Goal: Information Seeking & Learning: Learn about a topic

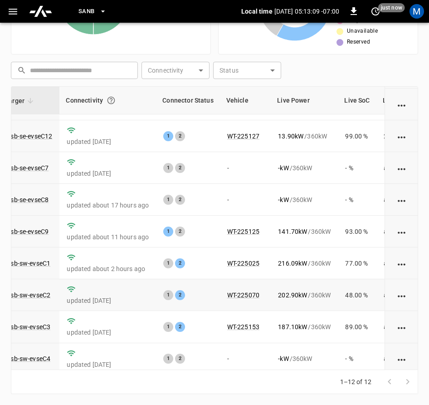
scroll to position [0, 81]
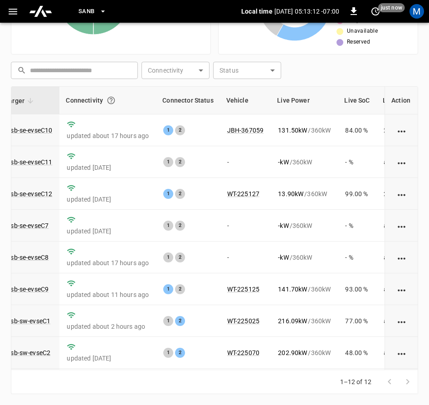
click at [318, 370] on div "1–12 of 12" at bounding box center [214, 382] width 407 height 24
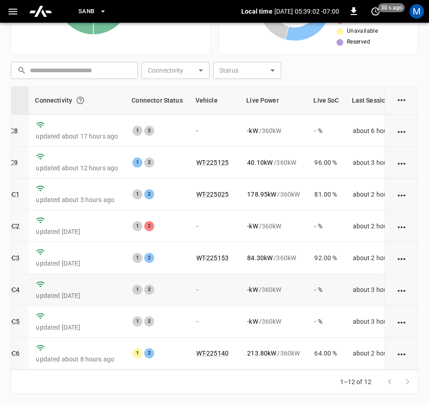
scroll to position [137, 112]
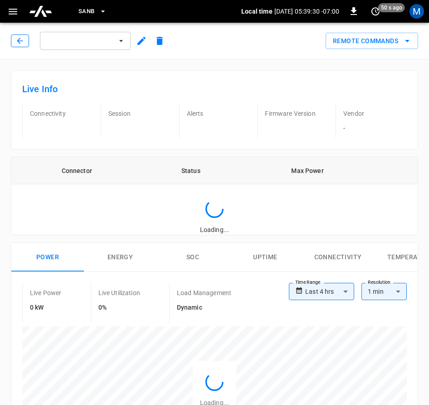
click at [14, 41] on button "button" at bounding box center [20, 40] width 18 height 13
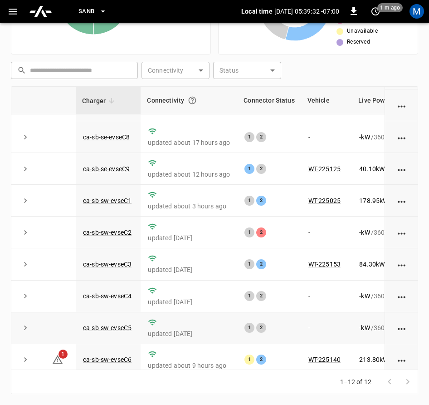
scroll to position [137, 0]
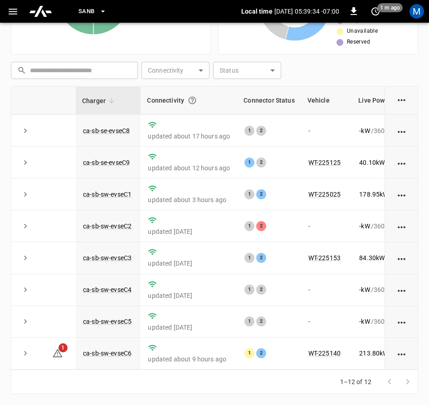
drag, startPoint x: 216, startPoint y: 370, endPoint x: 292, endPoint y: 384, distance: 76.7
click at [292, 384] on div "1–12 of 12" at bounding box center [214, 382] width 407 height 24
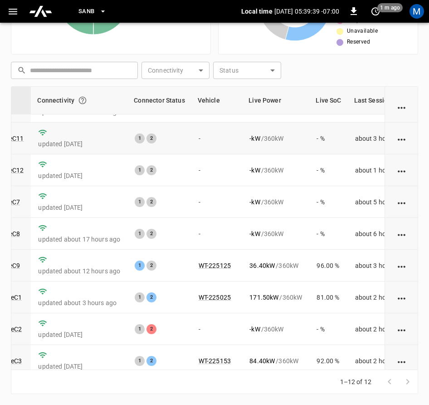
scroll to position [45, 110]
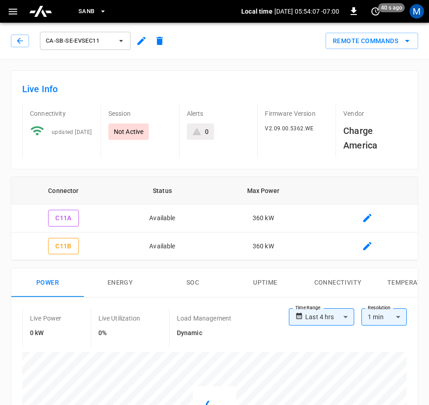
click at [7, 34] on div "ca-sb-se-evseC11 Remote Commands" at bounding box center [212, 39] width 433 height 40
click at [21, 41] on icon "button" at bounding box center [19, 40] width 9 height 9
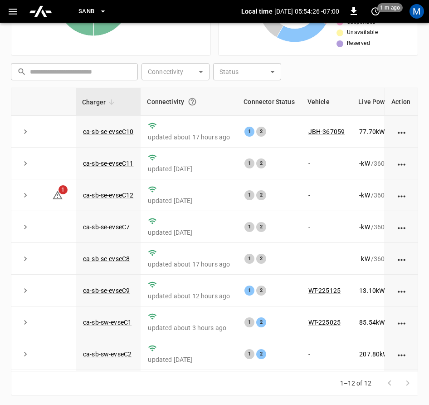
scroll to position [210, 0]
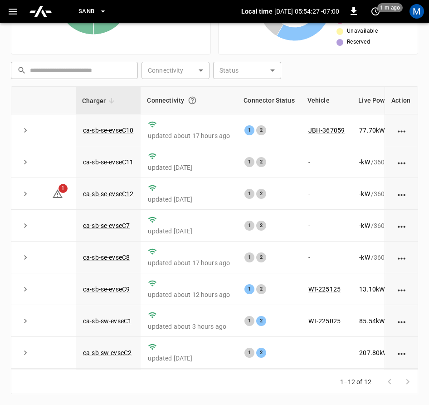
click at [176, 384] on div "1–12 of 12" at bounding box center [214, 382] width 407 height 24
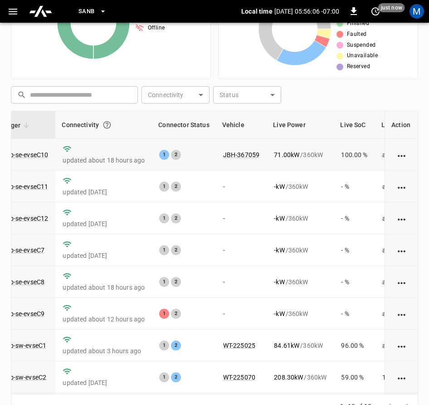
scroll to position [165, 0]
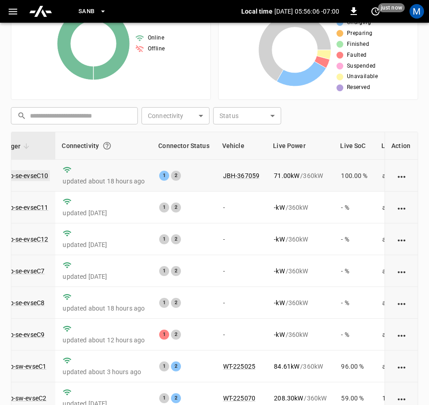
click at [39, 177] on link "ca-sb-se-evseC10" at bounding box center [23, 175] width 54 height 11
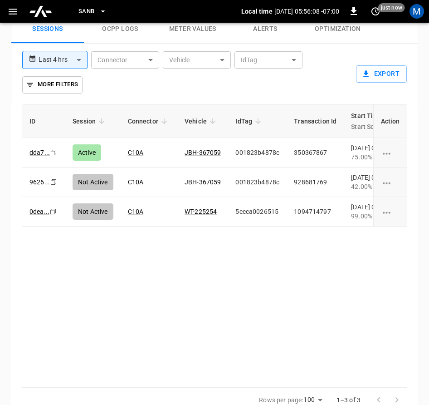
scroll to position [563, 0]
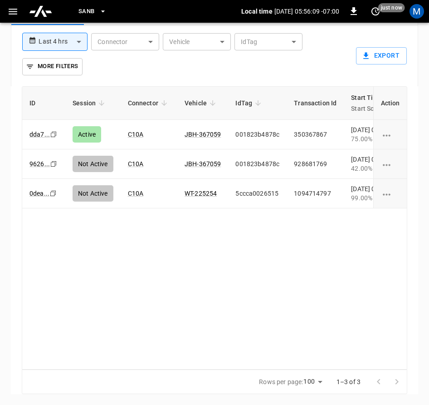
drag, startPoint x: 194, startPoint y: 369, endPoint x: 242, endPoint y: 368, distance: 48.1
click at [246, 371] on div "Rows per page: 100 *** 1–3 of 3" at bounding box center [215, 381] width 386 height 24
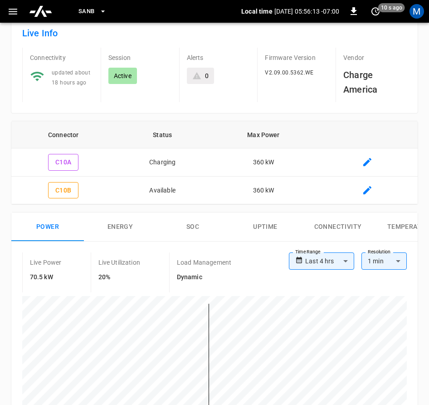
scroll to position [0, 0]
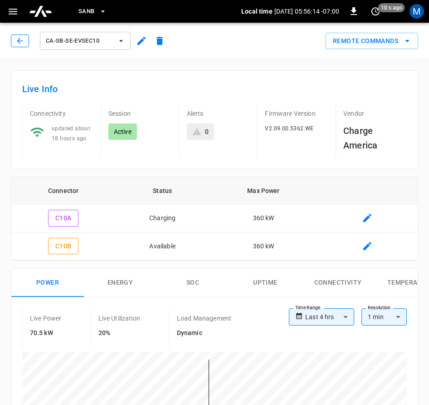
click at [15, 43] on button "button" at bounding box center [20, 40] width 18 height 13
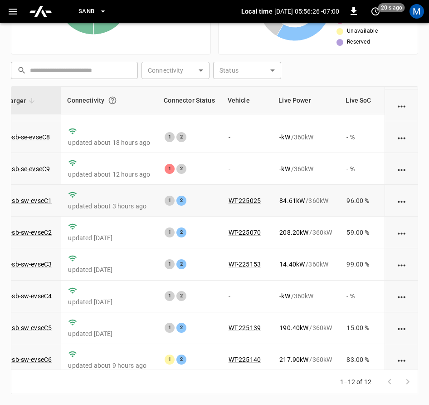
scroll to position [137, 80]
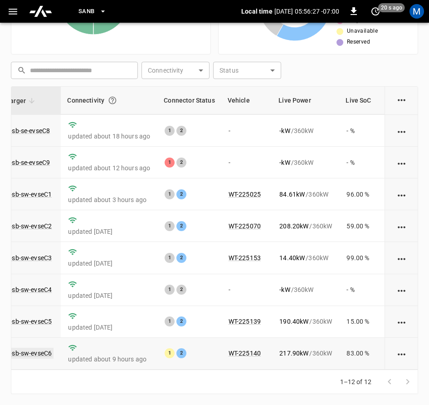
click at [36, 348] on link "ca-sb-sw-evseC6" at bounding box center [27, 353] width 52 height 11
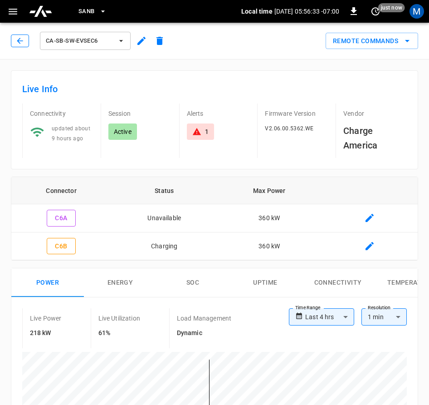
click at [24, 37] on icon "button" at bounding box center [19, 40] width 9 height 9
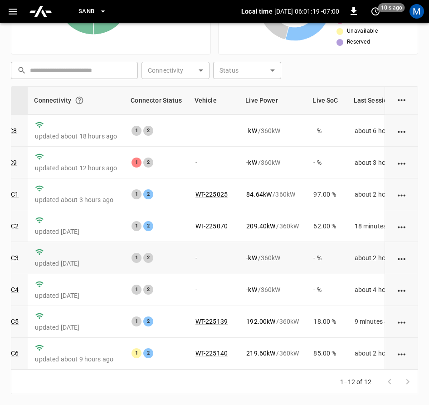
scroll to position [1, 113]
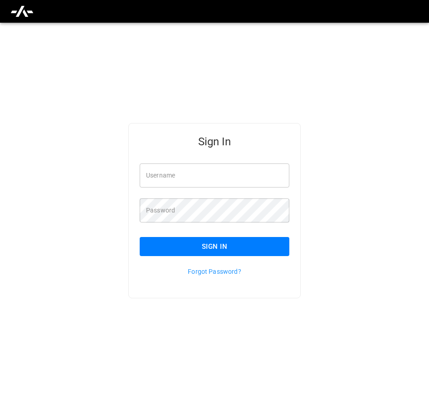
type input "**********"
click at [245, 250] on button "Sign In" at bounding box center [215, 246] width 150 height 19
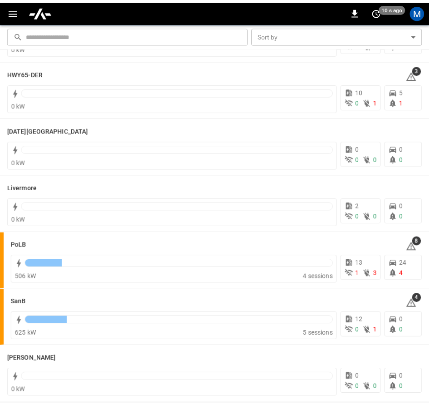
scroll to position [185, 0]
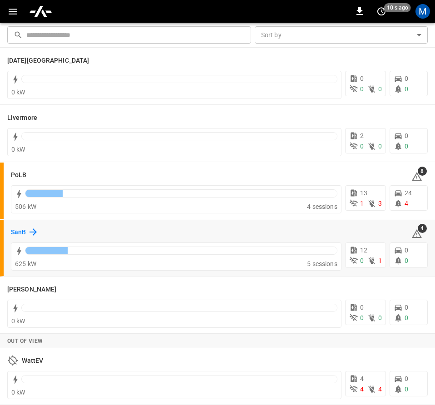
click at [24, 228] on h6 "SanB" at bounding box center [18, 232] width 15 height 10
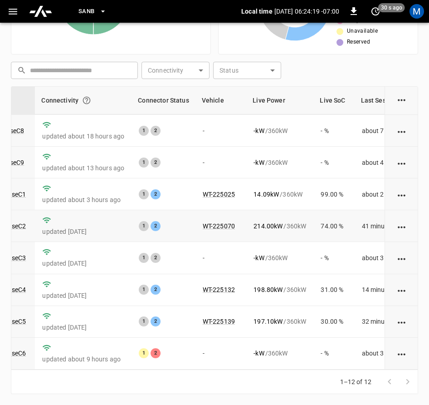
scroll to position [137, 106]
click at [17, 189] on link "ca-sb-sw-evseC1" at bounding box center [2, 194] width 52 height 11
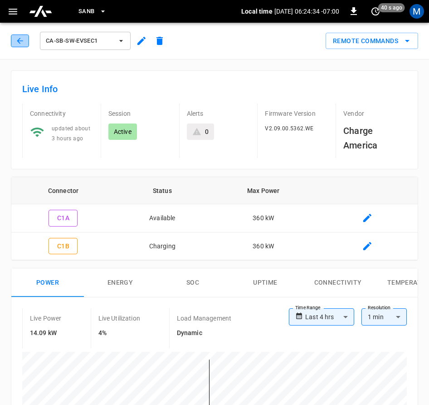
click at [24, 41] on icon "button" at bounding box center [19, 40] width 9 height 9
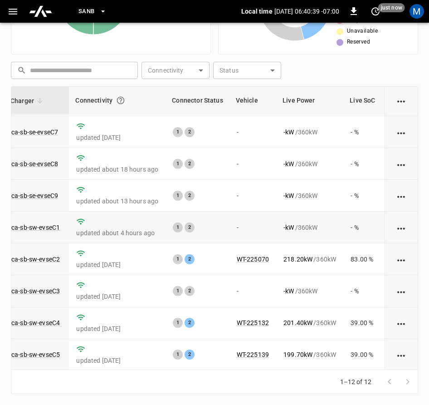
scroll to position [137, 72]
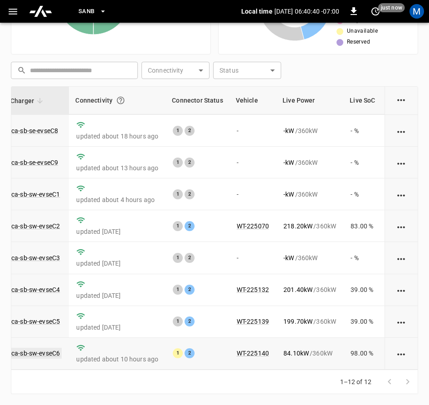
click at [28, 348] on link "ca-sb-sw-evseC6" at bounding box center [36, 353] width 52 height 11
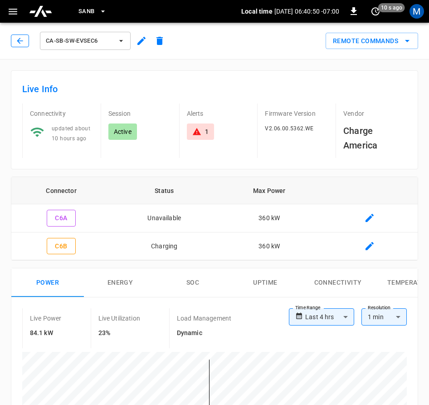
click at [22, 39] on icon "button" at bounding box center [19, 40] width 9 height 9
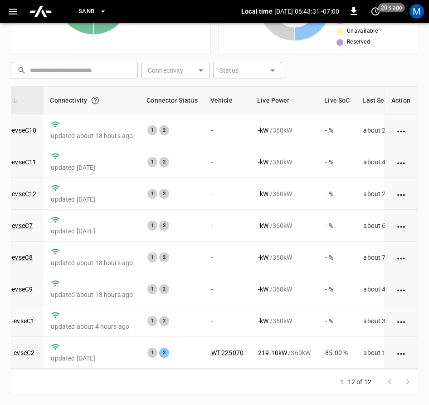
scroll to position [137, 97]
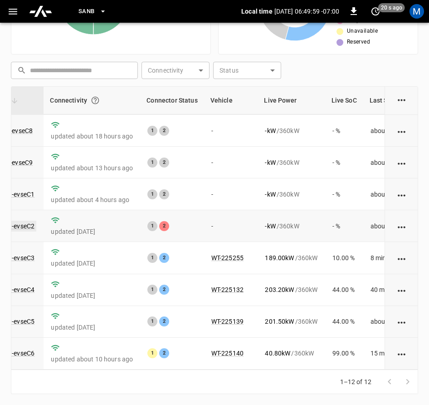
click at [19, 220] on link "ca-sb-sw-evseC2" at bounding box center [10, 225] width 52 height 11
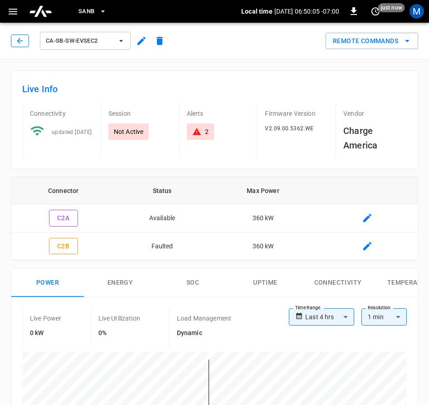
click at [24, 42] on button "button" at bounding box center [20, 40] width 18 height 13
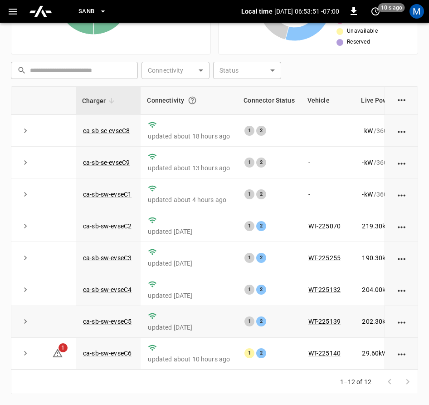
scroll to position [137, 0]
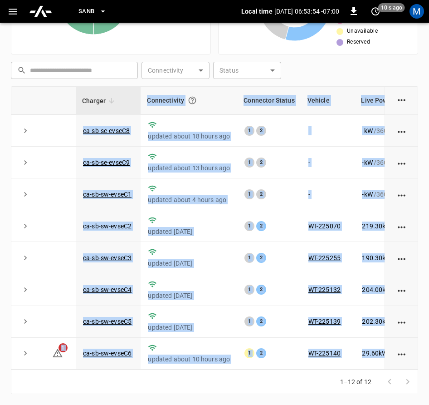
drag, startPoint x: 243, startPoint y: 369, endPoint x: 325, endPoint y: 377, distance: 83.0
click at [325, 377] on div "Charger Connectivity Connector Status Vehicle Live Power Live SoC Last Session …" at bounding box center [214, 239] width 407 height 307
click at [290, 381] on div "1–12 of 12" at bounding box center [214, 382] width 407 height 24
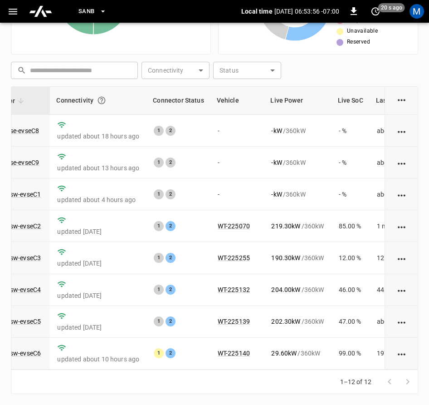
scroll to position [137, 92]
drag, startPoint x: 350, startPoint y: 371, endPoint x: 347, endPoint y: 381, distance: 10.5
click at [347, 381] on div "1–12 of 12" at bounding box center [373, 382] width 89 height 24
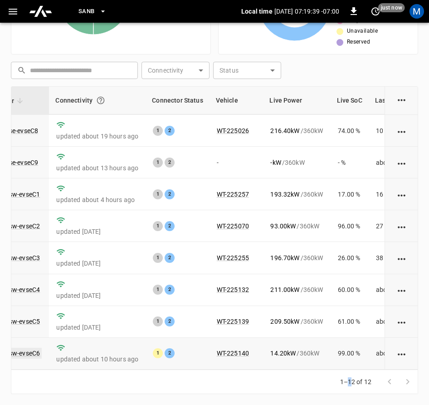
click at [28, 348] on link "ca-sb-sw-evseC6" at bounding box center [16, 353] width 52 height 11
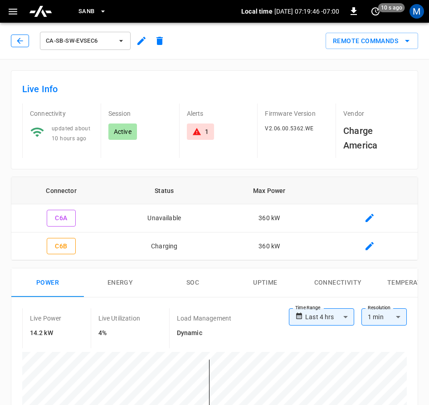
click at [20, 36] on button "button" at bounding box center [20, 40] width 18 height 13
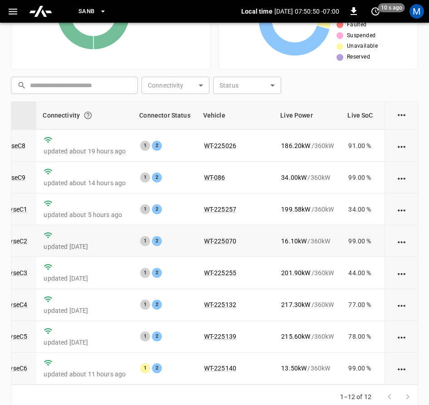
scroll to position [210, 0]
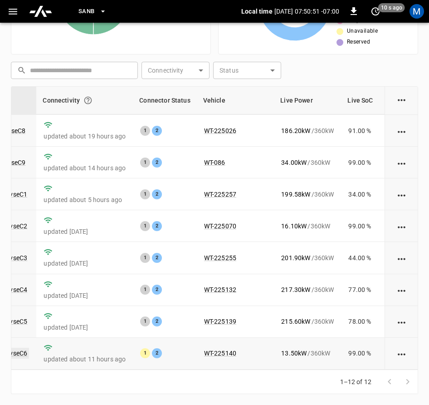
click at [25, 348] on link "ca-sb-sw-evseC6" at bounding box center [3, 353] width 52 height 11
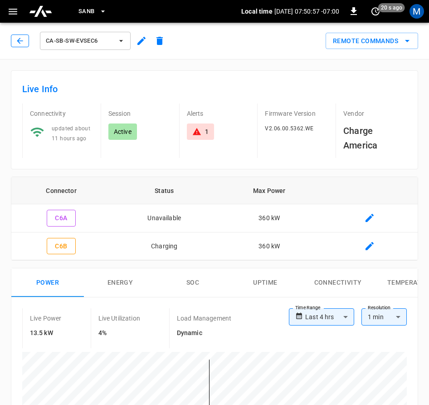
click at [24, 42] on icon "button" at bounding box center [19, 40] width 9 height 9
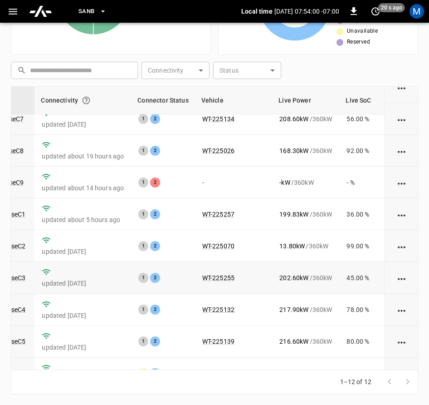
scroll to position [137, 106]
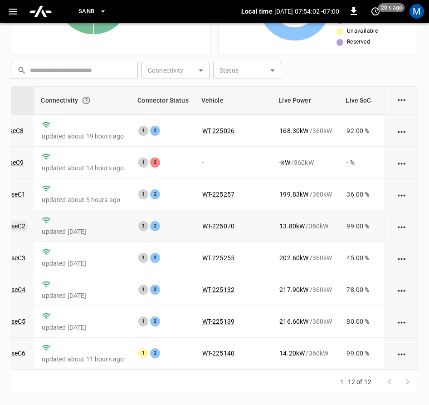
click at [18, 220] on link "ca-sb-sw-evseC2" at bounding box center [1, 225] width 52 height 11
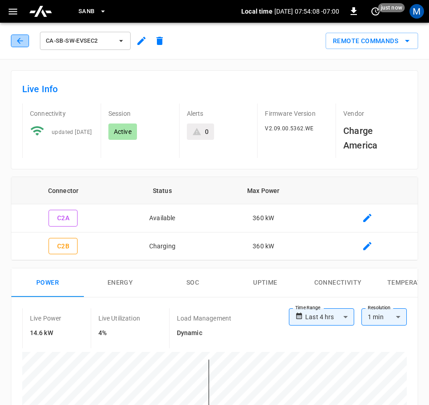
click at [17, 40] on icon "button" at bounding box center [19, 40] width 9 height 9
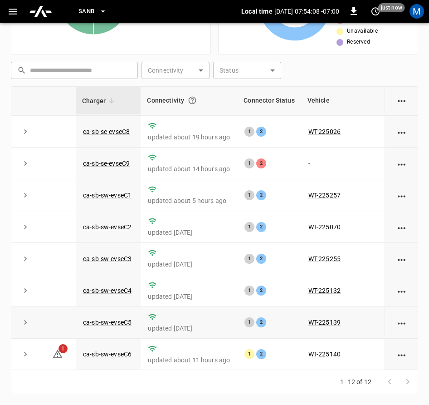
scroll to position [137, 0]
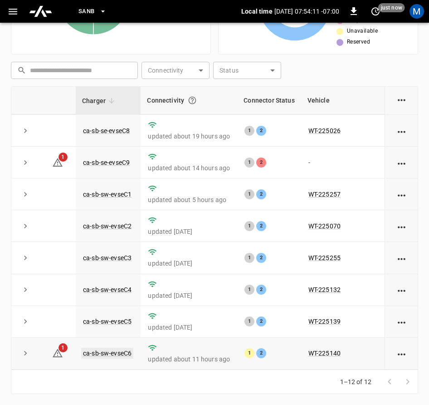
click at [127, 348] on link "ca-sb-sw-evseC6" at bounding box center [107, 353] width 52 height 11
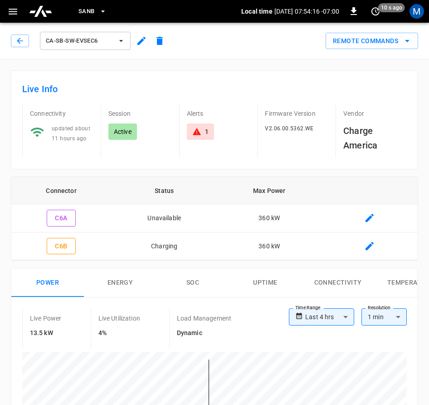
click at [20, 47] on div "ca-sb-sw-evseC6" at bounding box center [90, 41] width 158 height 22
click at [18, 39] on icon "button" at bounding box center [19, 40] width 9 height 9
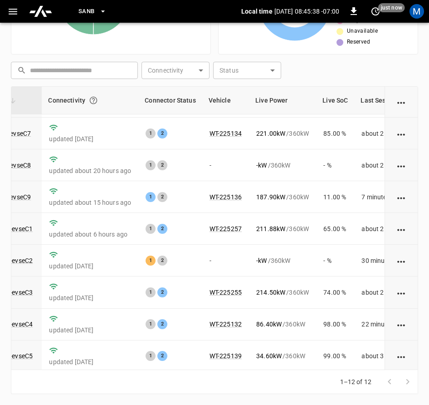
scroll to position [137, 99]
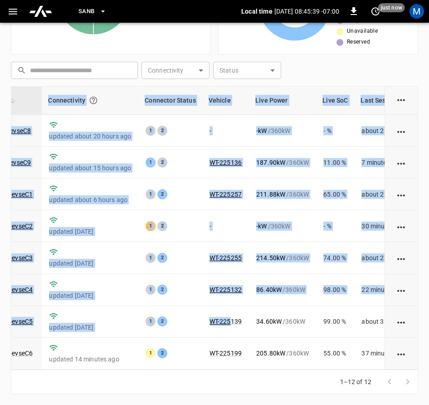
drag, startPoint x: 232, startPoint y: 369, endPoint x: 249, endPoint y: 368, distance: 17.3
click at [249, 368] on div "Charger Connectivity Connector Status Vehicle Live Power Live SoC Last Session …" at bounding box center [214, 227] width 407 height 283
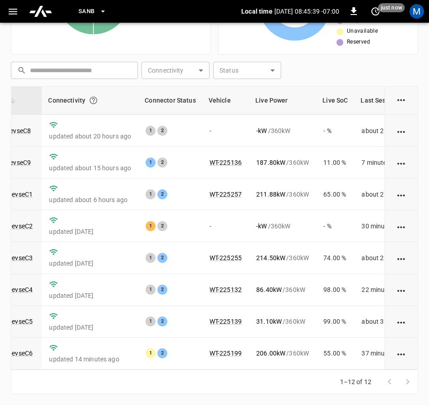
click at [218, 401] on div "Unresolved Alerts 3 Very High High Medium Low Very Low Live Power 1362.58 kW Ma…" at bounding box center [214, 109] width 429 height 592
drag, startPoint x: 283, startPoint y: 370, endPoint x: 277, endPoint y: 370, distance: 5.5
click at [277, 370] on div "1–12 of 12" at bounding box center [214, 382] width 407 height 24
drag, startPoint x: 263, startPoint y: 369, endPoint x: 234, endPoint y: 374, distance: 28.9
click at [248, 374] on div "1–12 of 12" at bounding box center [214, 382] width 407 height 24
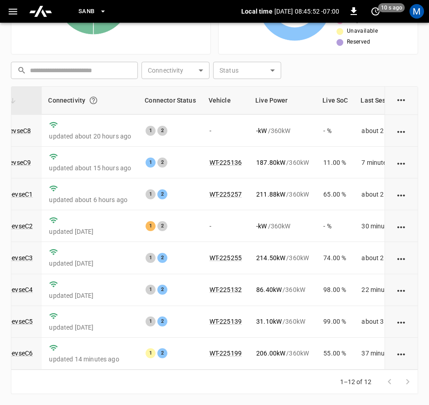
click at [241, 403] on div "Unresolved Alerts 3 Very High High Medium Low Very Low Live Power 1358.38 kW Ma…" at bounding box center [214, 109] width 429 height 592
click at [224, 363] on td "WT-225199" at bounding box center [225, 354] width 47 height 32
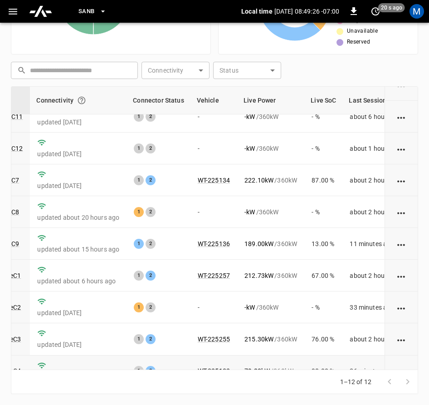
scroll to position [137, 111]
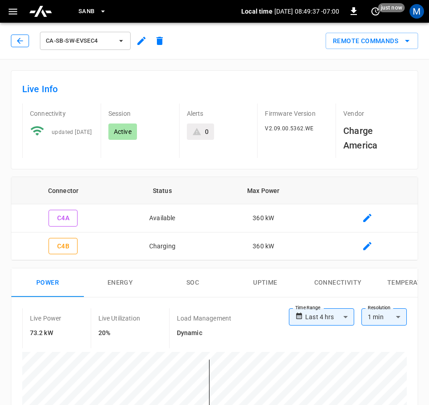
click at [19, 38] on icon "button" at bounding box center [19, 40] width 9 height 9
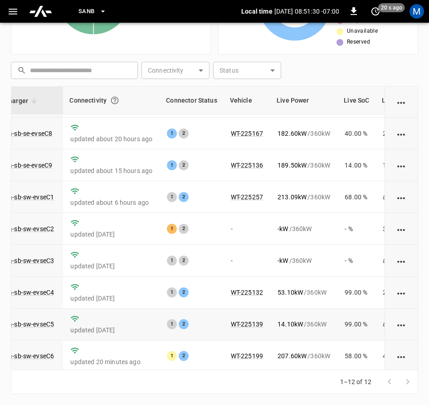
scroll to position [137, 78]
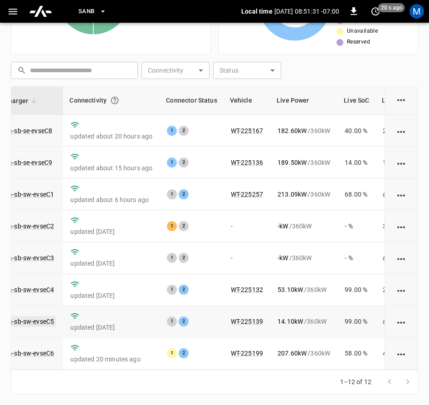
click at [44, 316] on link "ca-sb-sw-evseC5" at bounding box center [30, 321] width 52 height 11
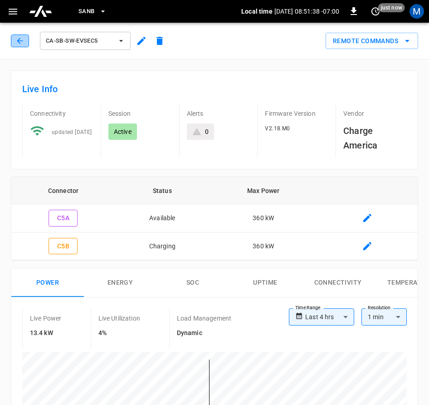
click at [22, 42] on icon "button" at bounding box center [19, 40] width 9 height 9
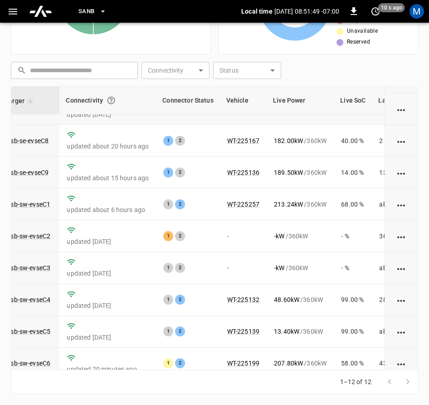
scroll to position [137, 81]
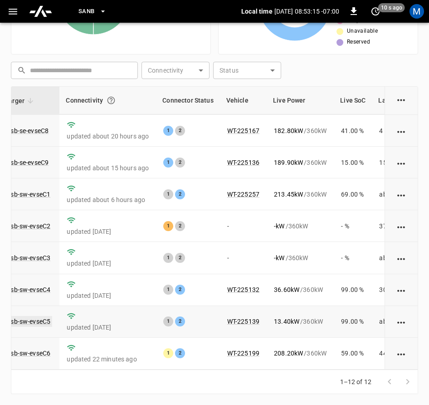
click at [27, 316] on link "ca-sb-sw-evseC5" at bounding box center [26, 321] width 52 height 11
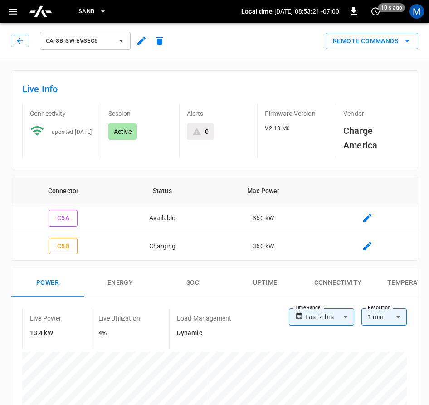
click at [8, 44] on div "ca-sb-sw-evseC5" at bounding box center [88, 38] width 162 height 25
click at [9, 45] on div "ca-sb-sw-evseC5" at bounding box center [88, 38] width 162 height 25
click at [17, 41] on icon "button" at bounding box center [19, 40] width 9 height 9
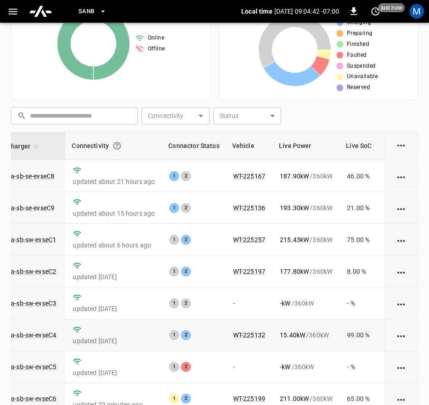
scroll to position [210, 0]
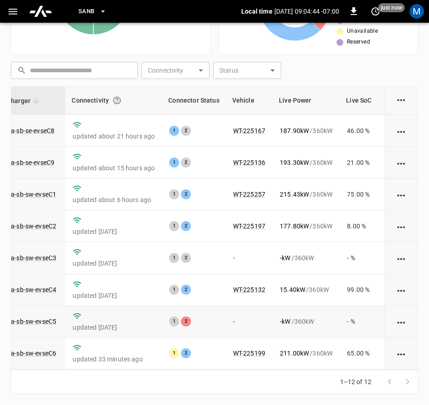
click at [42, 321] on td "ca-sb-sw-evseC5" at bounding box center [32, 322] width 65 height 32
click at [42, 316] on link "ca-sb-sw-evseC5" at bounding box center [32, 321] width 52 height 11
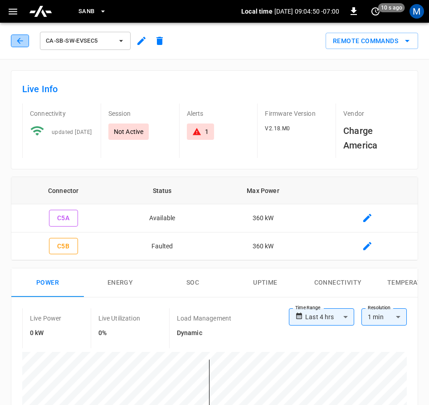
click at [21, 39] on icon "button" at bounding box center [19, 40] width 9 height 9
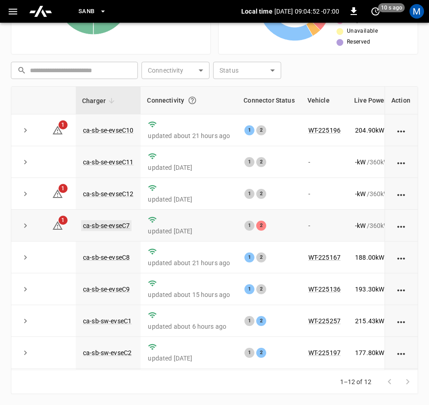
click at [124, 224] on link "ca-sb-se-evseC7" at bounding box center [106, 225] width 50 height 11
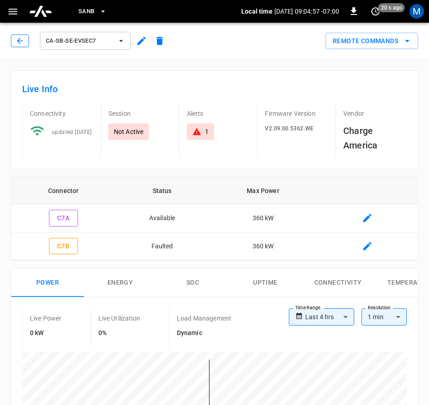
click at [12, 37] on button "button" at bounding box center [20, 40] width 18 height 13
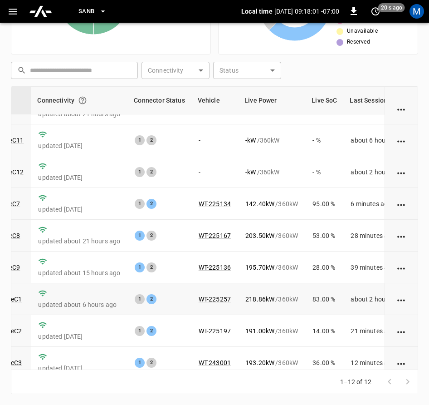
scroll to position [0, 110]
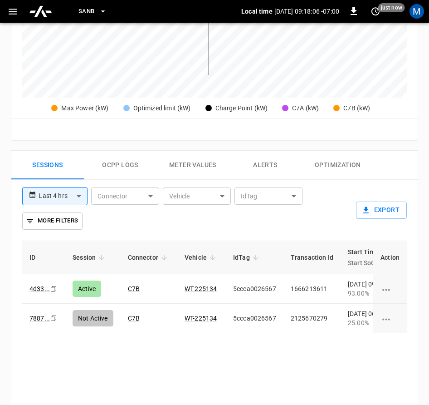
scroll to position [563, 0]
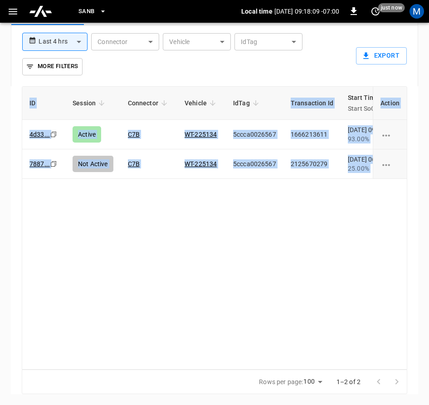
drag, startPoint x: 181, startPoint y: 369, endPoint x: 275, endPoint y: 367, distance: 93.9
click at [275, 367] on div "ID Session Connector Vehicle IdTag Transaction Id Start Time Start SoC End Time…" at bounding box center [214, 240] width 407 height 308
click at [196, 343] on div "ID Session Connector Vehicle IdTag Transaction Id Start Time Start SoC End Time…" at bounding box center [215, 227] width 386 height 283
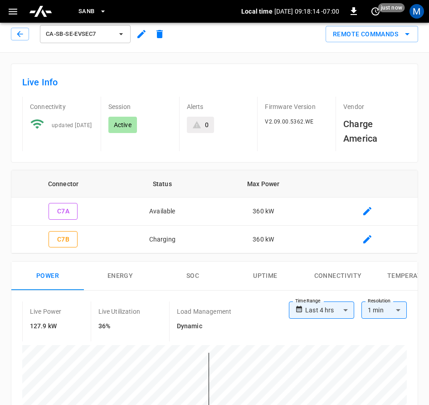
scroll to position [0, 0]
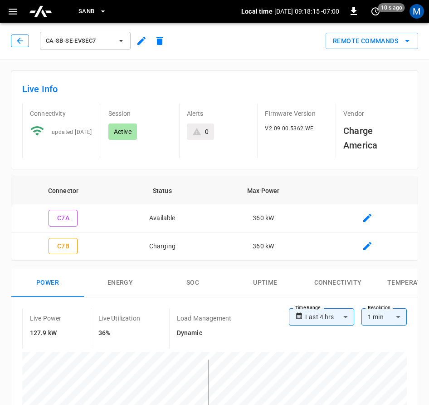
click at [21, 39] on icon "button" at bounding box center [19, 40] width 9 height 9
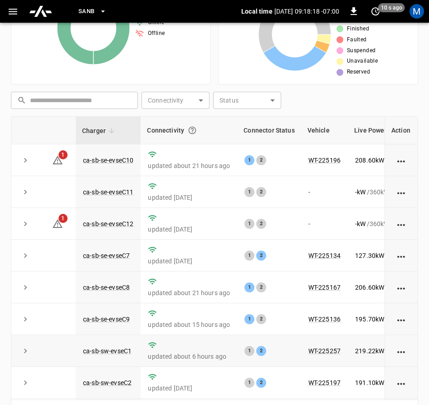
scroll to position [165, 0]
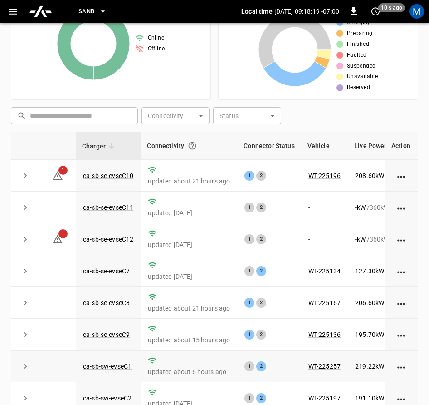
click at [276, 367] on tbody "1 ca-sb-se-evseC10 updated about 21 hours ago 1 2 WT-225196 208.60 kW / 360 kW …" at bounding box center [282, 350] width 543 height 381
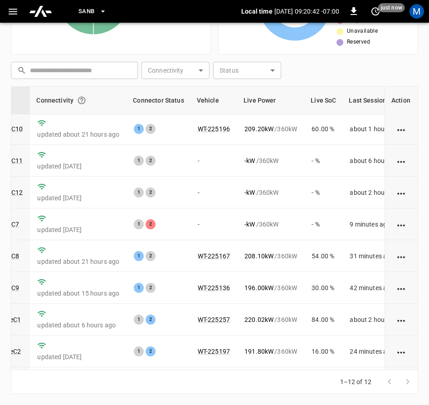
scroll to position [0, 111]
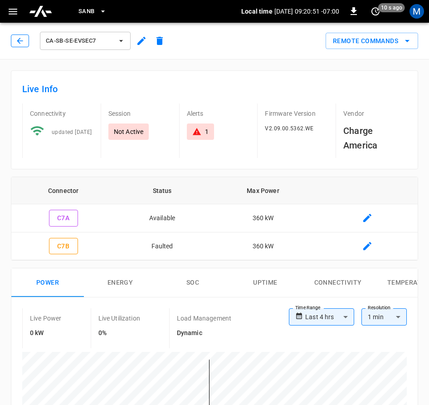
click at [23, 41] on icon "button" at bounding box center [19, 40] width 9 height 9
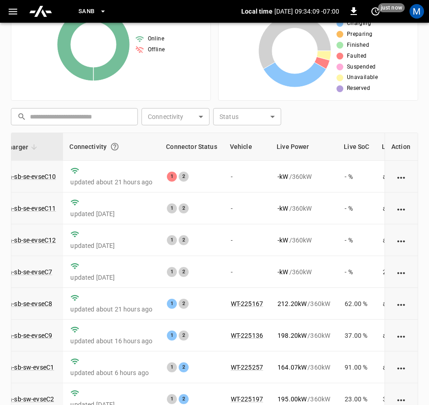
scroll to position [119, 0]
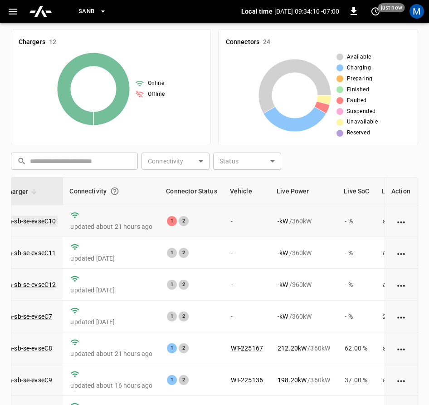
click at [44, 218] on link "ca-sb-se-evseC10" at bounding box center [31, 221] width 54 height 11
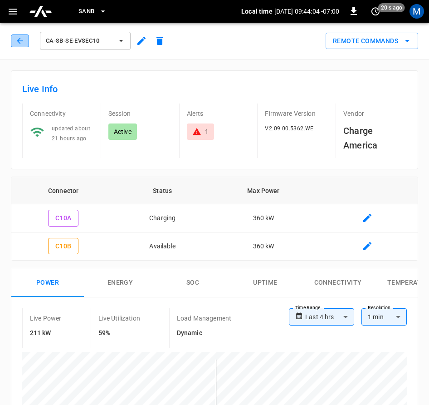
click at [22, 40] on icon "button" at bounding box center [19, 40] width 9 height 9
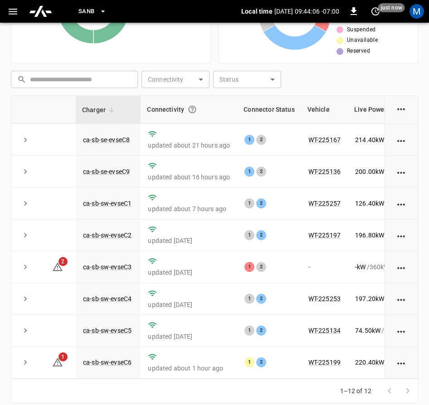
scroll to position [210, 0]
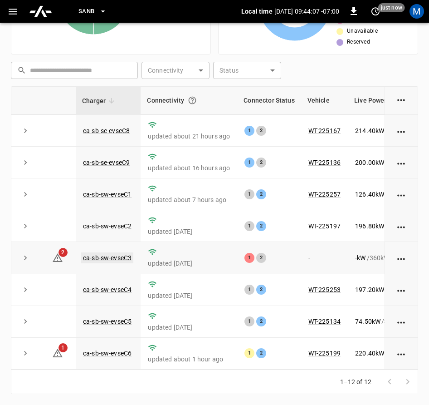
click at [102, 252] on link "ca-sb-sw-evseC3" at bounding box center [107, 257] width 52 height 11
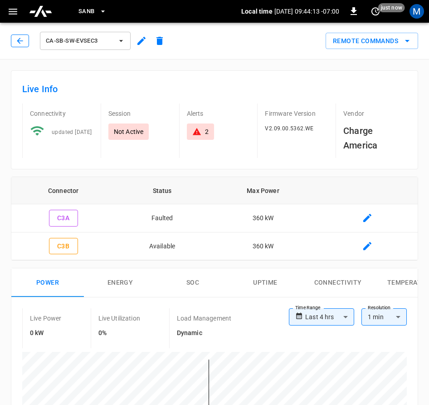
click at [24, 43] on icon "button" at bounding box center [19, 40] width 9 height 9
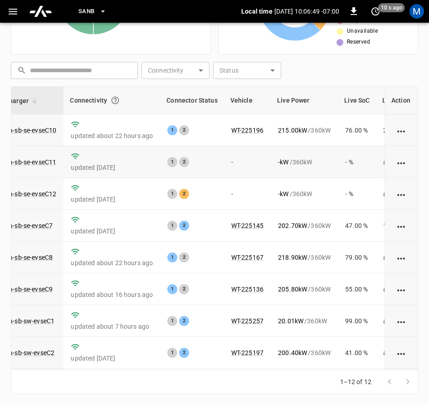
scroll to position [137, 77]
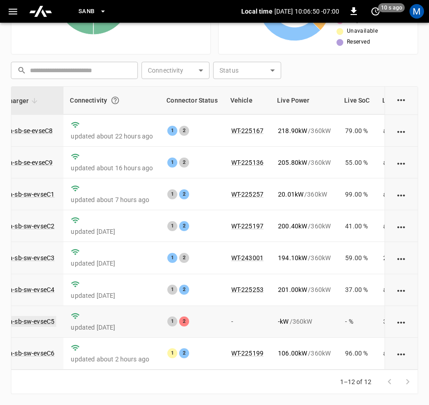
click at [40, 318] on link "ca-sb-sw-evseC5" at bounding box center [30, 321] width 52 height 11
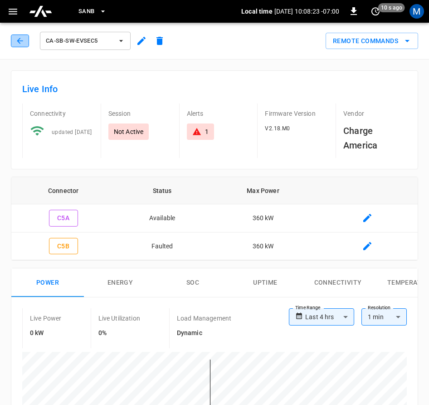
click at [26, 39] on button "button" at bounding box center [20, 40] width 18 height 13
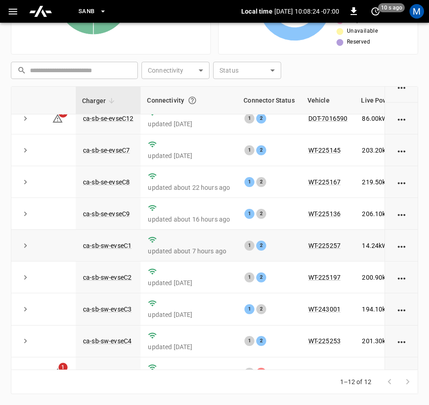
scroll to position [137, 0]
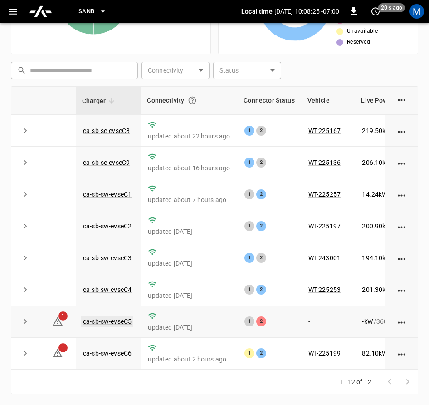
click at [114, 316] on link "ca-sb-sw-evseC5" at bounding box center [107, 321] width 52 height 11
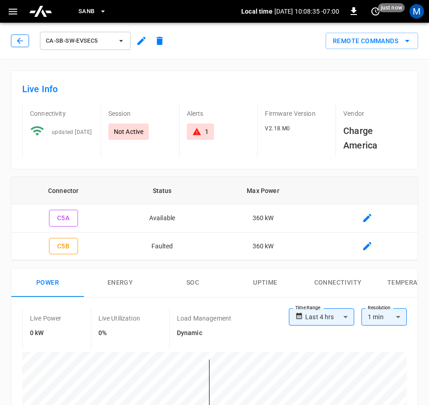
click at [17, 39] on icon "button" at bounding box center [19, 40] width 9 height 9
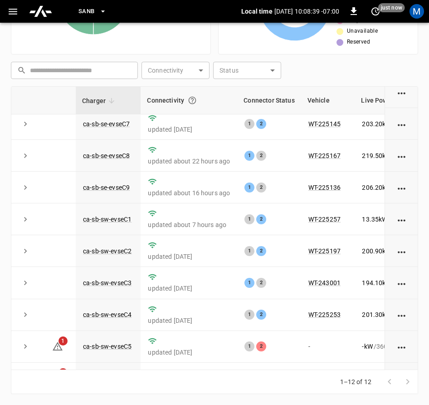
scroll to position [137, 0]
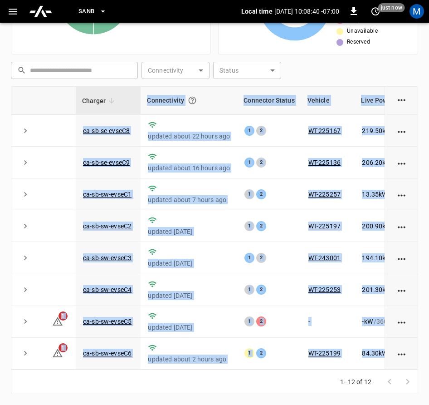
drag, startPoint x: 0, startPoint y: 0, endPoint x: 276, endPoint y: 368, distance: 459.9
click at [276, 368] on div "Charger Connectivity Connector Status Vehicle Live Power Live SoC Last Session …" at bounding box center [214, 239] width 407 height 307
click at [221, 392] on div "1–12 of 12" at bounding box center [214, 382] width 407 height 24
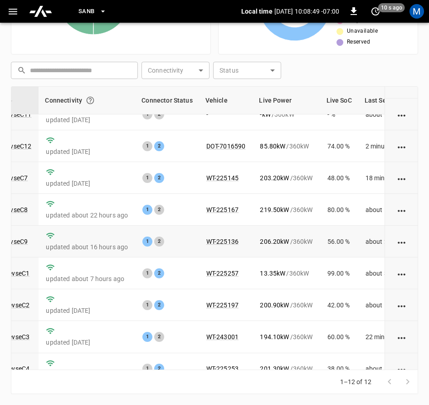
scroll to position [137, 102]
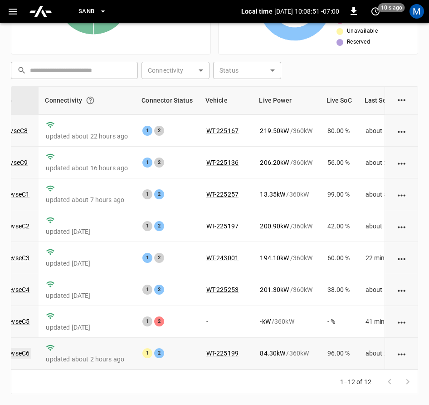
click at [22, 348] on link "ca-sb-sw-evseC6" at bounding box center [5, 353] width 52 height 11
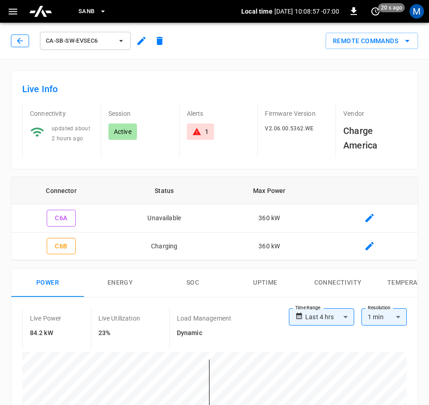
click at [16, 40] on icon "button" at bounding box center [19, 40] width 9 height 9
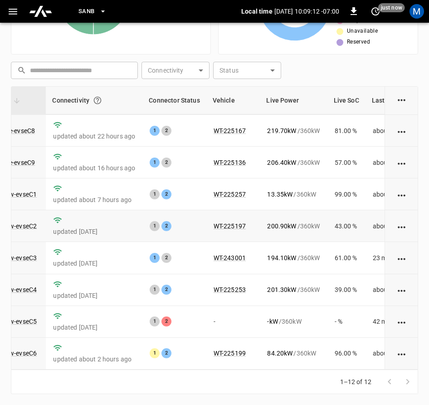
scroll to position [137, 95]
click at [23, 189] on link "ca-sb-sw-evseC1" at bounding box center [12, 194] width 52 height 11
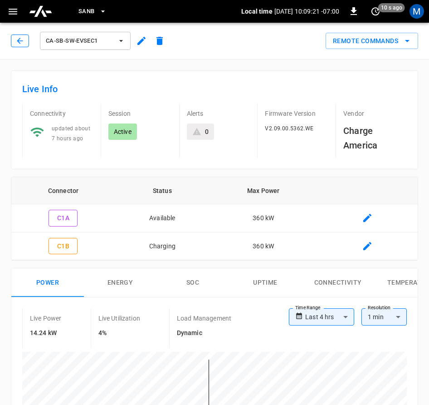
click at [22, 39] on icon "button" at bounding box center [19, 40] width 9 height 9
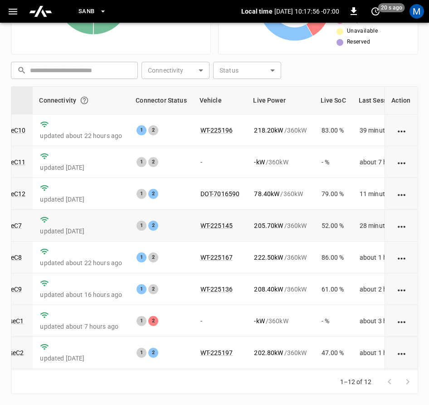
scroll to position [137, 108]
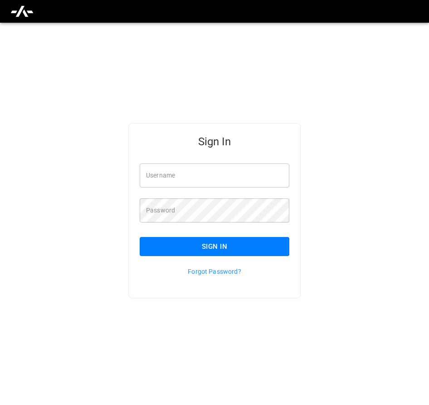
type input "**********"
click at [260, 244] on button "Sign In" at bounding box center [215, 246] width 150 height 19
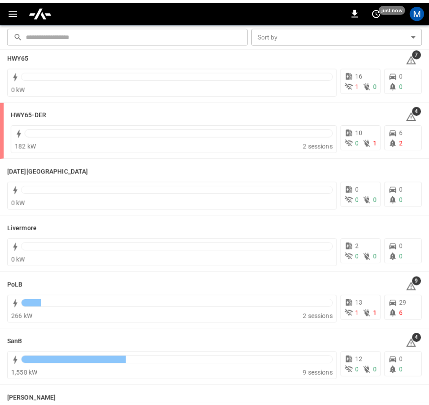
scroll to position [142, 0]
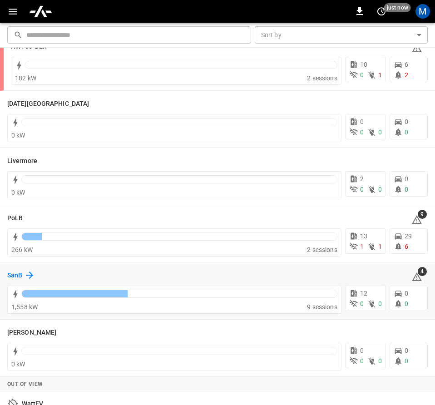
click at [16, 271] on h6 "SanB" at bounding box center [14, 275] width 15 height 10
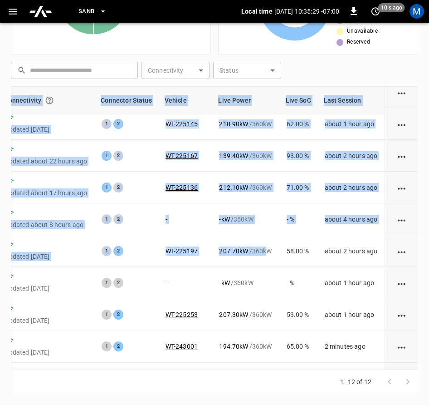
scroll to position [137, 151]
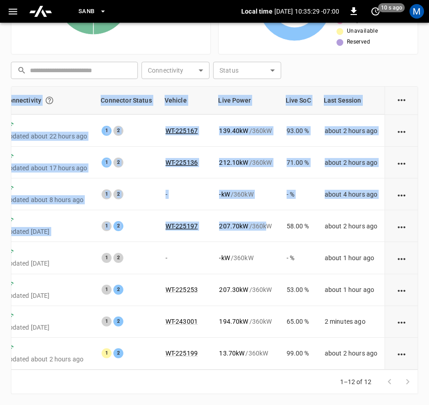
drag, startPoint x: 255, startPoint y: 369, endPoint x: 236, endPoint y: 368, distance: 19.1
click at [236, 368] on div "Charger Connectivity Connector Status Vehicle Live Power Live SoC Last Session …" at bounding box center [214, 227] width 407 height 283
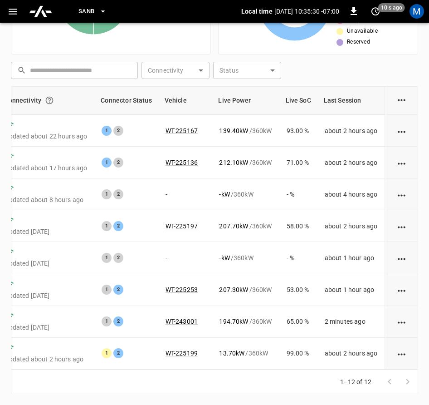
click at [419, 57] on div "Unresolved Alerts 4 Very High High Medium Low Very Low Live Power 1557.90 kW Ma…" at bounding box center [214, 109] width 429 height 592
drag, startPoint x: 398, startPoint y: 71, endPoint x: 392, endPoint y: 79, distance: 10.7
click at [397, 72] on div "​ ​ Connectivity ​ Connectivity Status ​ Status" at bounding box center [212, 68] width 411 height 21
click at [331, 96] on th "Last Session" at bounding box center [352, 101] width 68 height 28
drag, startPoint x: 265, startPoint y: 369, endPoint x: 257, endPoint y: 369, distance: 7.7
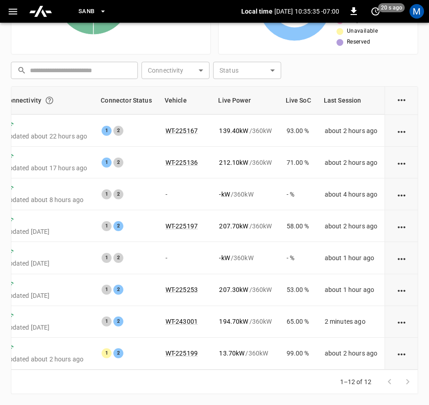
click at [257, 369] on div "Charger Connectivity Connector Status Vehicle Live Power Live SoC Last Session …" at bounding box center [214, 227] width 407 height 283
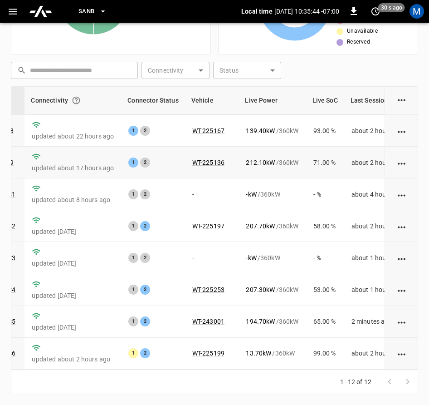
scroll to position [137, 116]
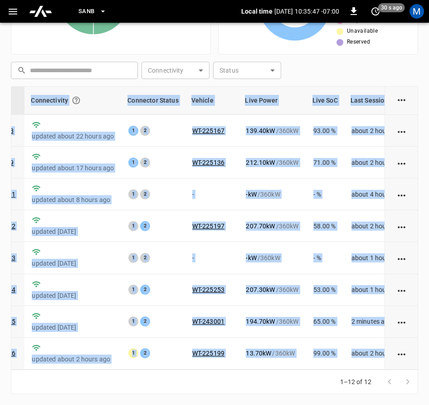
drag, startPoint x: 217, startPoint y: 370, endPoint x: 201, endPoint y: 368, distance: 16.0
click at [201, 368] on div "Charger Connectivity Connector Status Vehicle Live Power Live SoC Last Session …" at bounding box center [214, 239] width 407 height 307
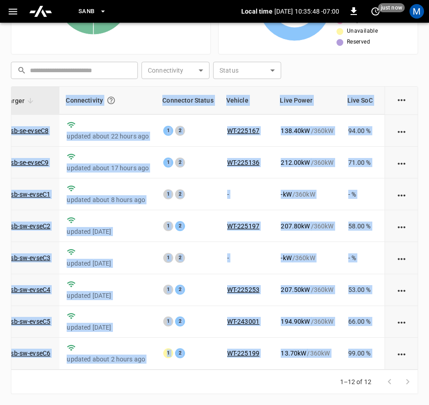
scroll to position [137, 58]
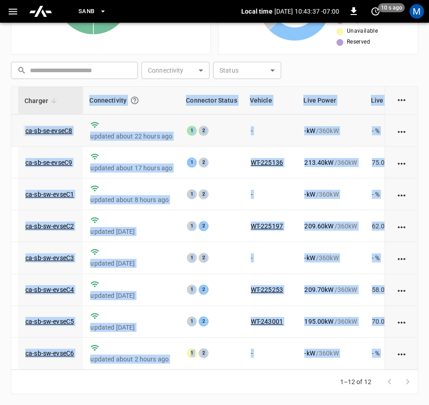
click at [53, 125] on link "ca-sb-se-evseC8" at bounding box center [49, 130] width 50 height 11
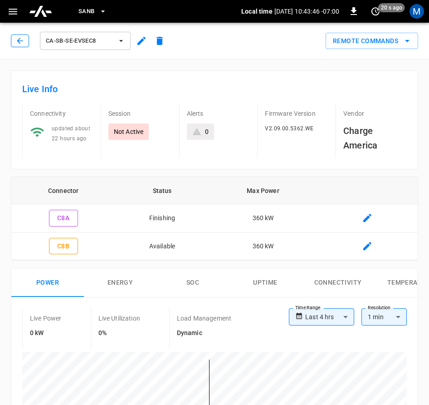
click at [23, 39] on icon "button" at bounding box center [19, 40] width 9 height 9
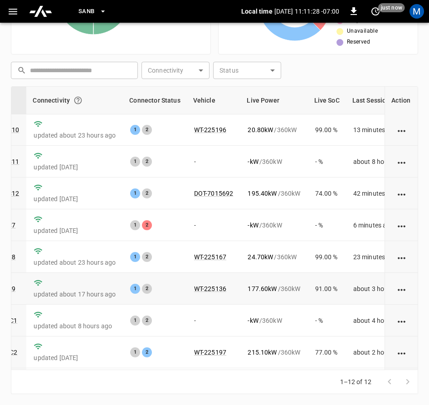
scroll to position [0, 114]
